Goal: Navigation & Orientation: Find specific page/section

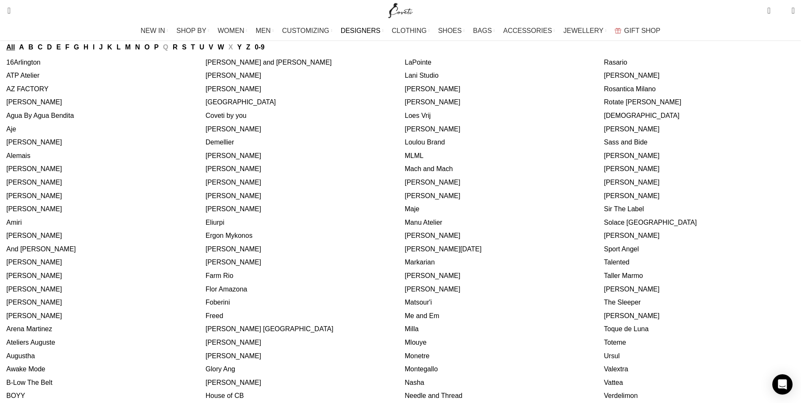
scroll to position [84, 0]
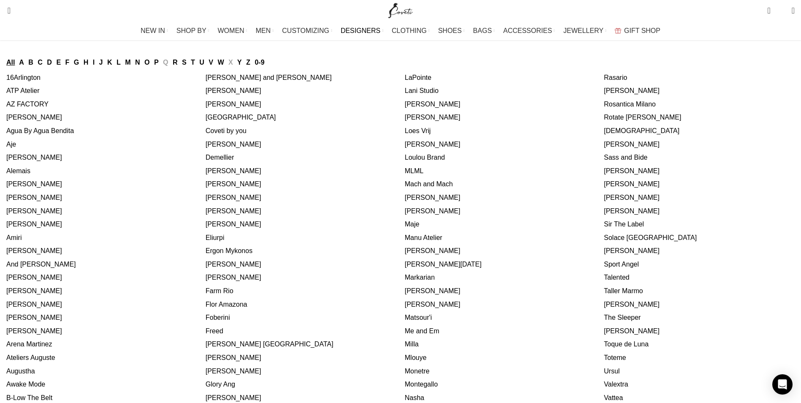
click at [62, 187] on link "[PERSON_NAME]" at bounding box center [34, 183] width 56 height 7
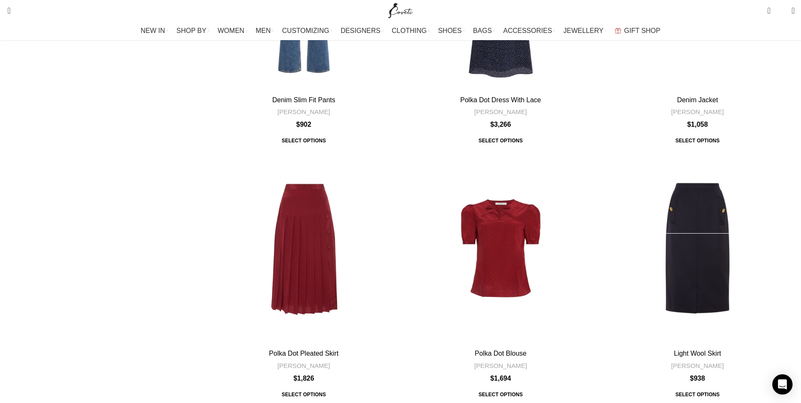
scroll to position [2871, 0]
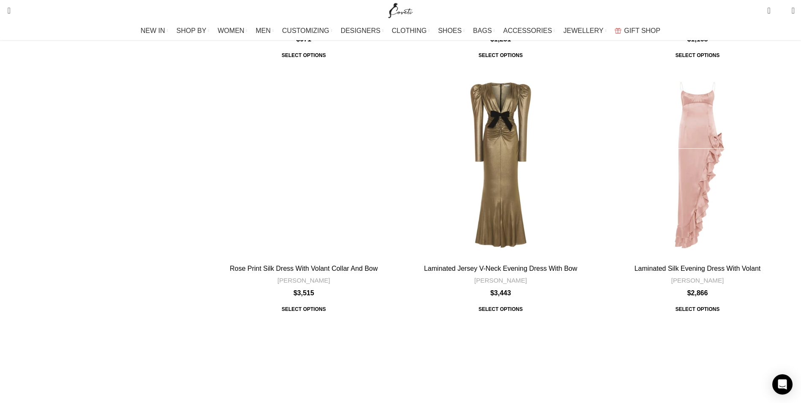
scroll to position [2845, 0]
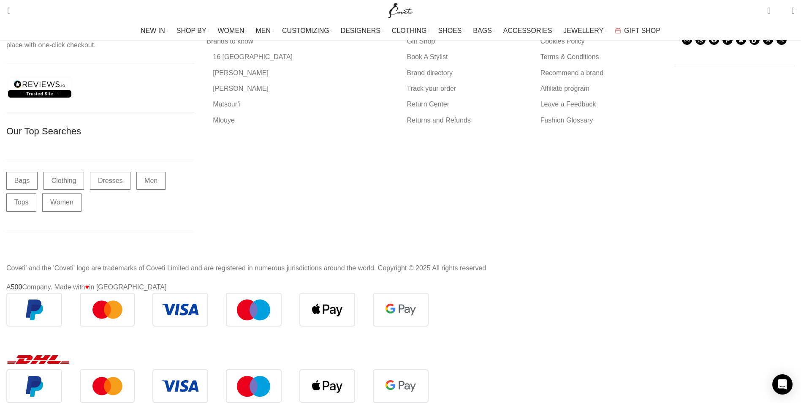
scroll to position [4644, 0]
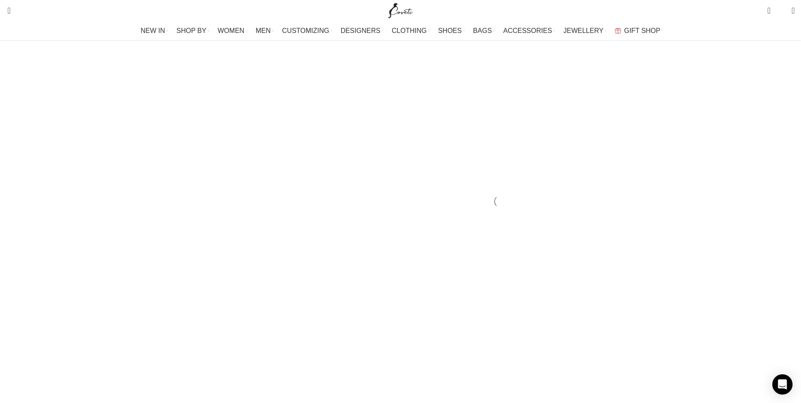
scroll to position [760, 0]
